Goal: Navigation & Orientation: Find specific page/section

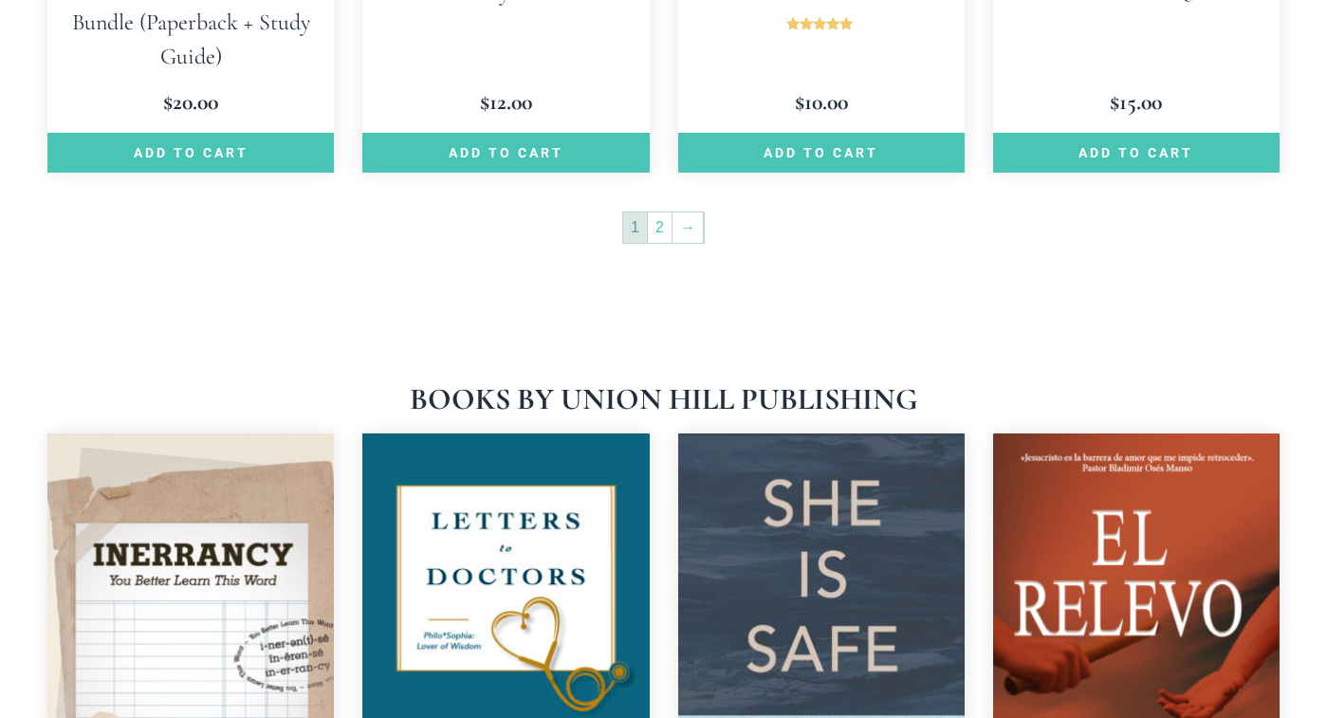
scroll to position [3100, 0]
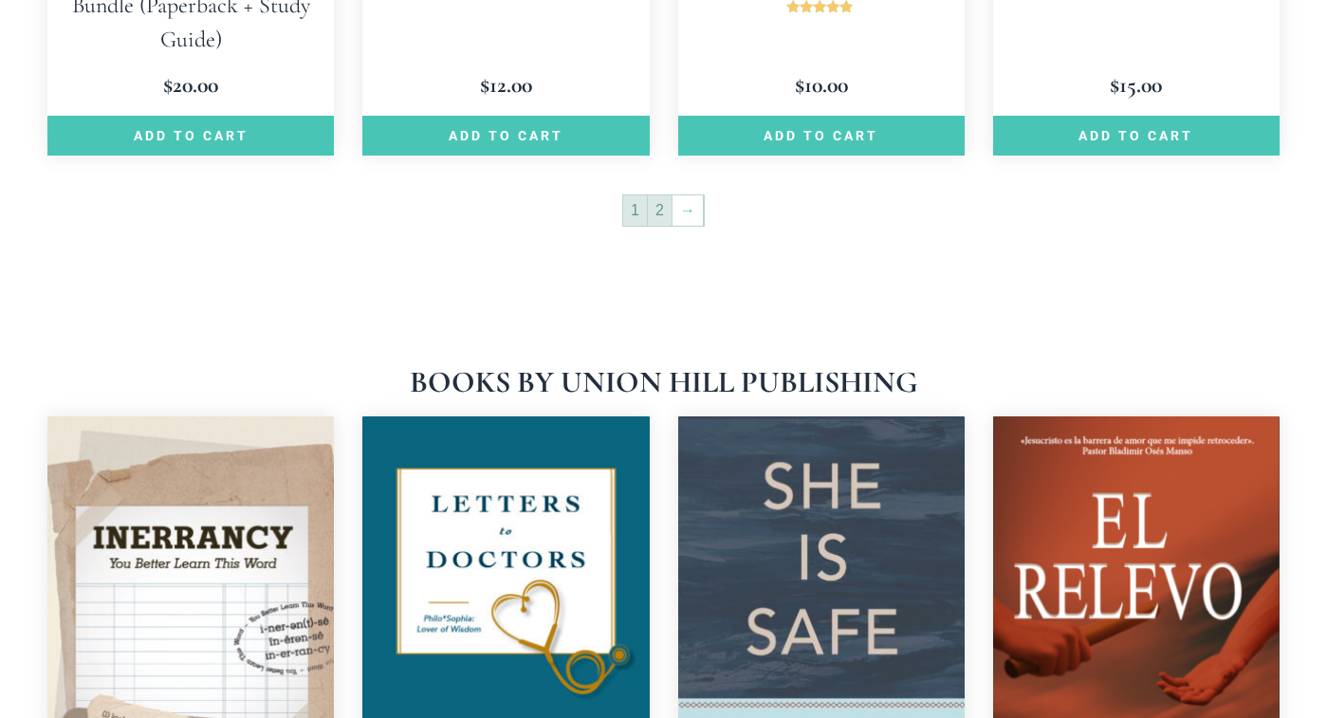
click at [670, 195] on link "2" at bounding box center [660, 210] width 24 height 30
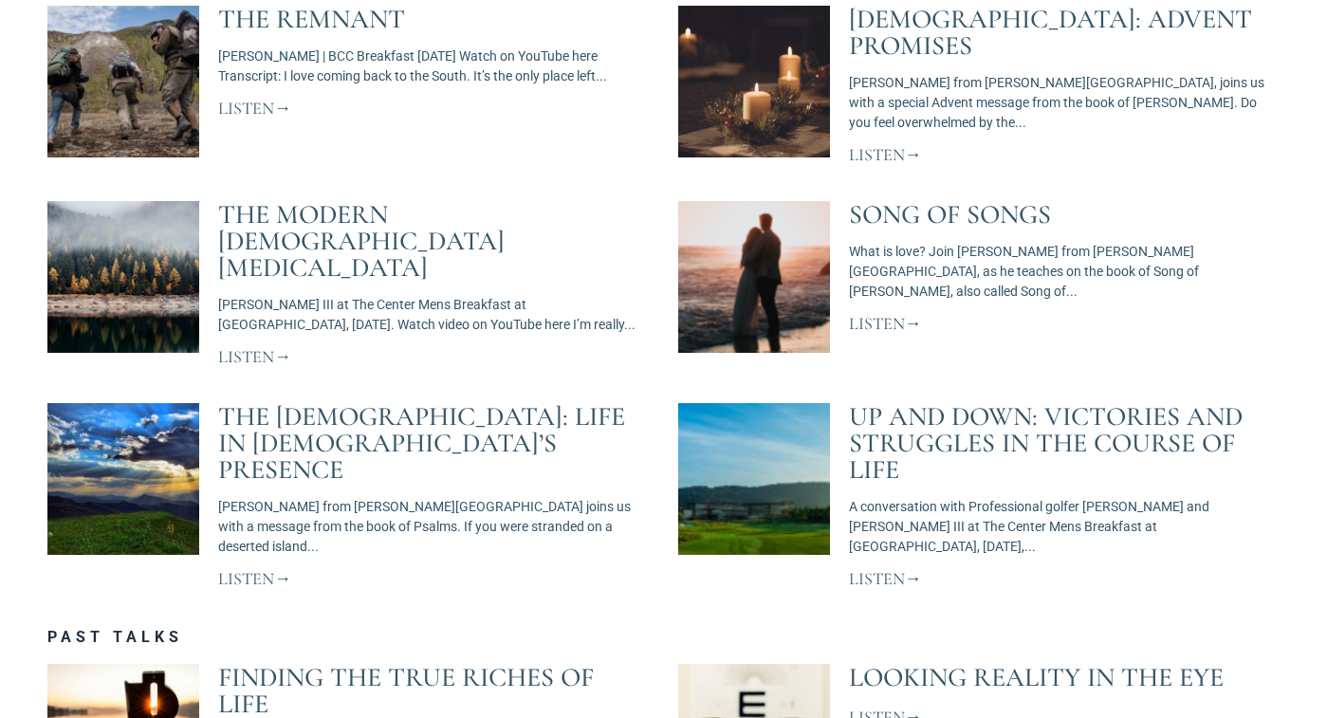
scroll to position [1199, 0]
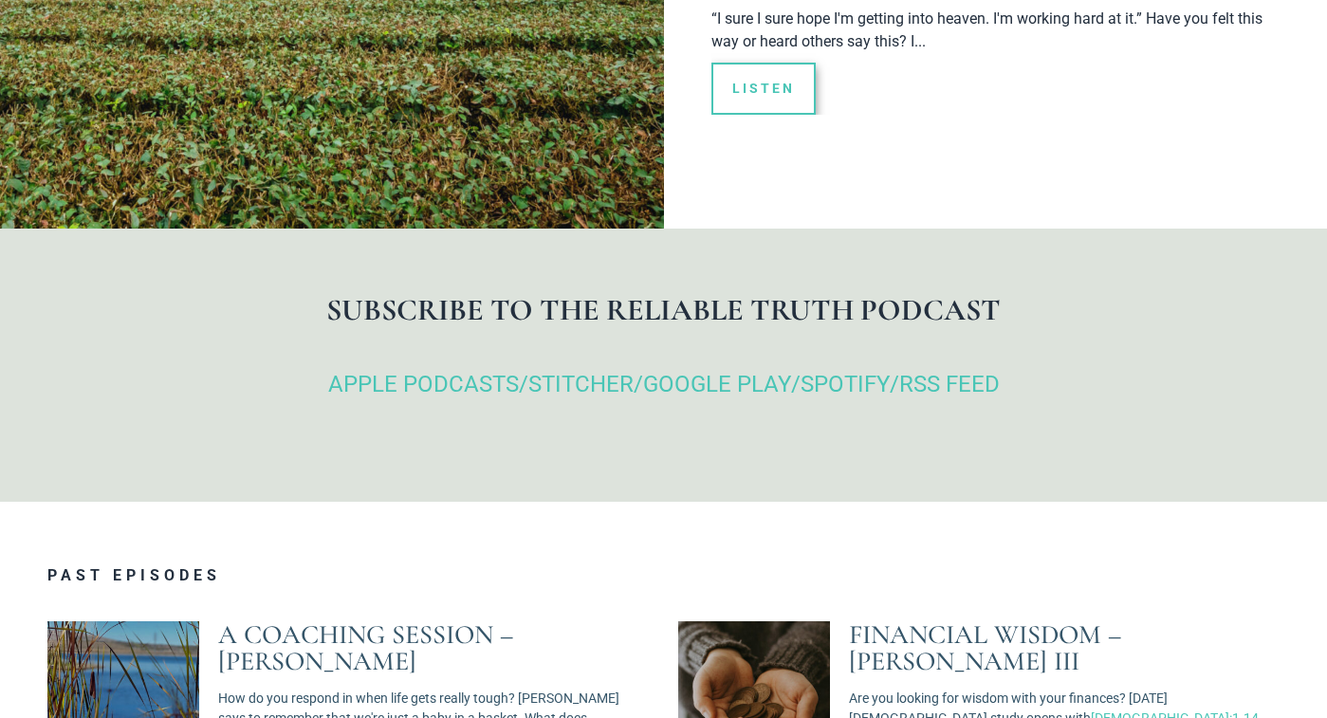
scroll to position [740, 0]
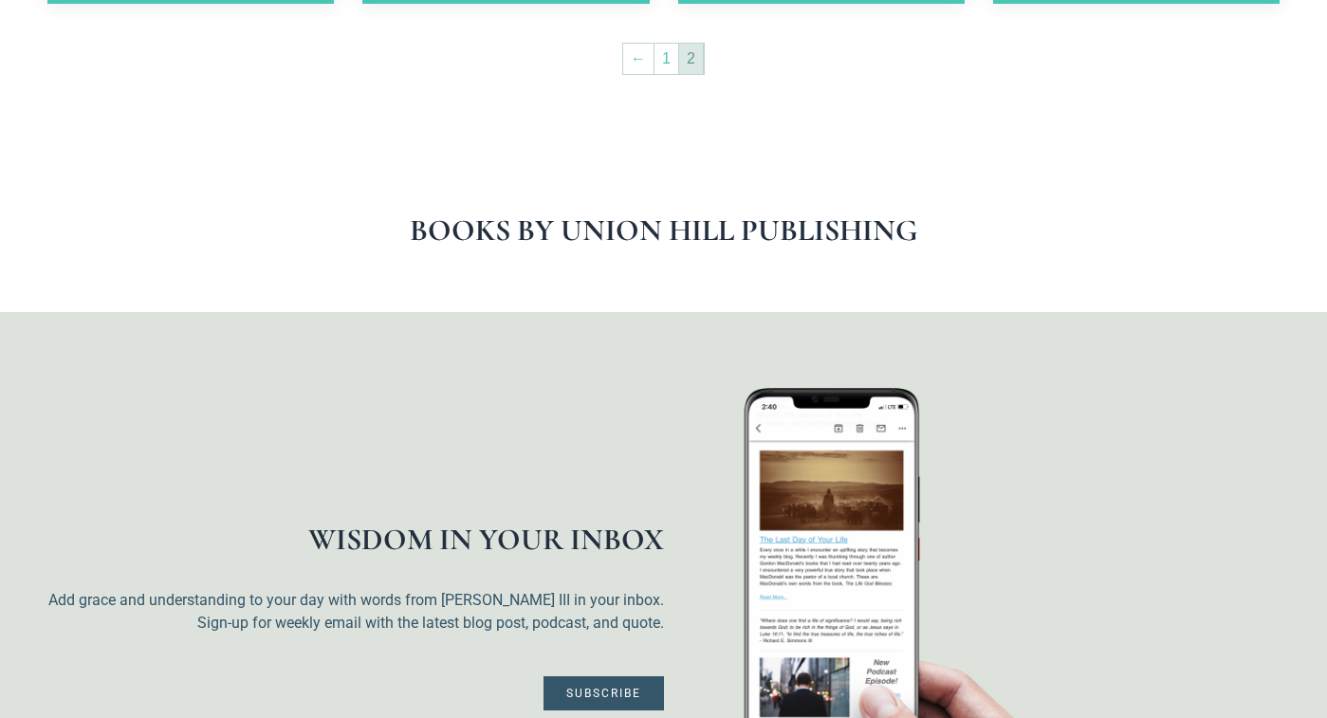
scroll to position [1862, 0]
